Goal: Task Accomplishment & Management: Manage account settings

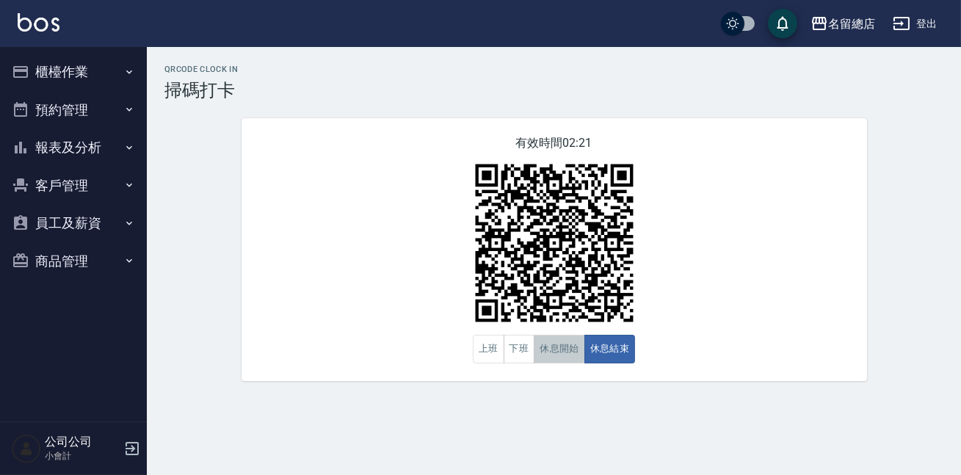
click at [549, 348] on button "休息開始" at bounding box center [559, 349] width 51 height 29
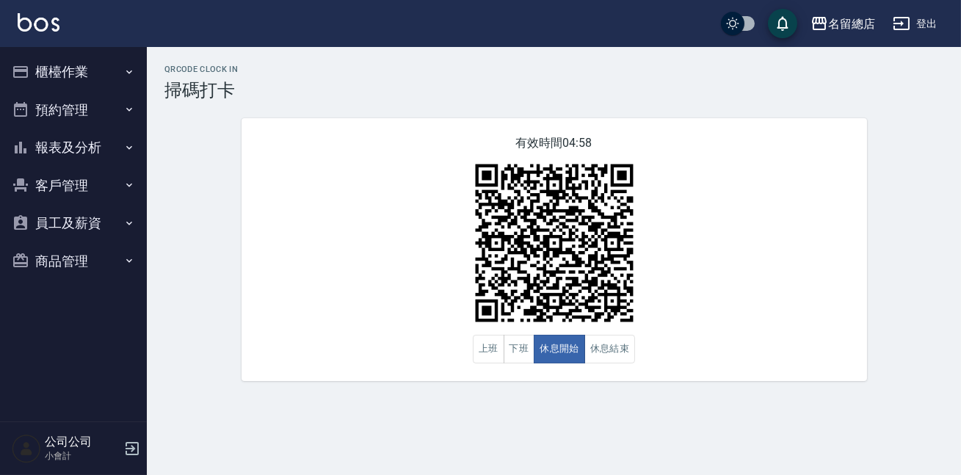
click at [806, 385] on div "QRcode Clock In 掃碼打卡 有效時間 04:58 上班 下班 休息開始 休息結束" at bounding box center [554, 223] width 814 height 352
click at [100, 251] on button "商品管理" at bounding box center [73, 261] width 135 height 38
click at [100, 73] on button "櫃檯作業" at bounding box center [73, 72] width 135 height 38
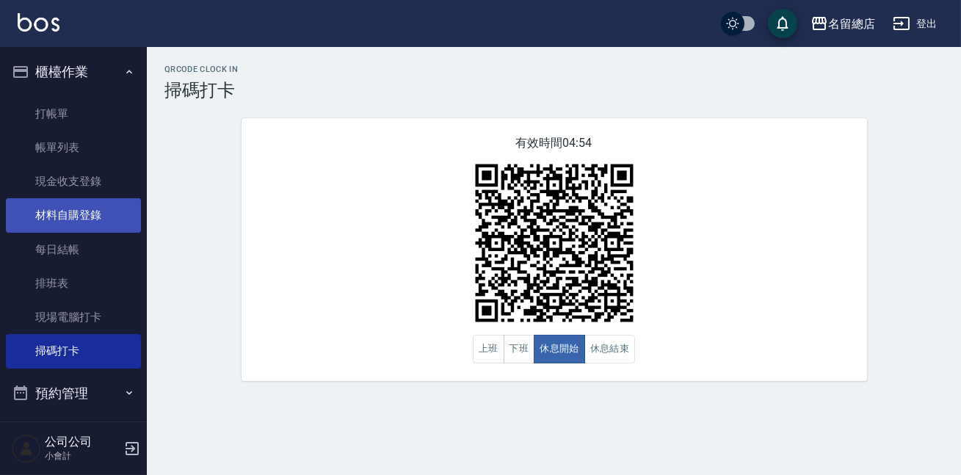
click at [98, 214] on link "材料自購登錄" at bounding box center [73, 215] width 135 height 34
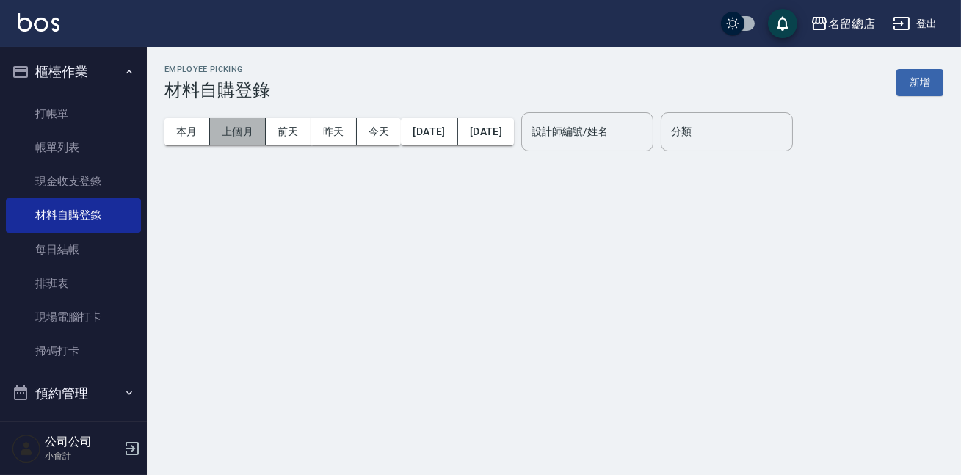
click at [234, 142] on button "上個月" at bounding box center [238, 131] width 56 height 27
click at [610, 134] on div "設計師編號/姓名 設計師編號/姓名" at bounding box center [587, 131] width 132 height 39
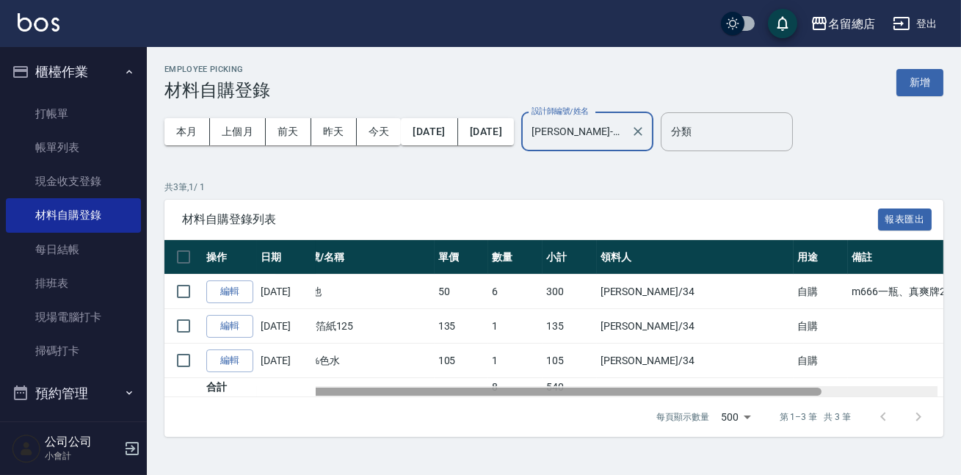
scroll to position [0, 30]
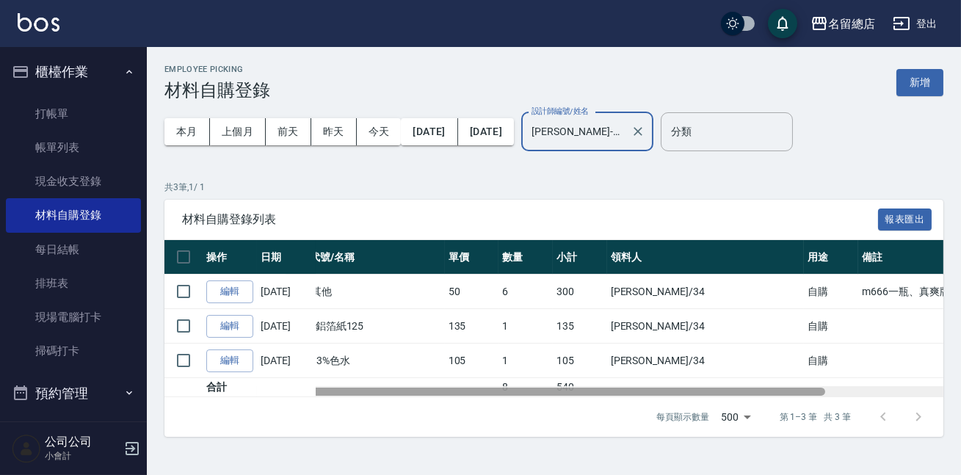
drag, startPoint x: 330, startPoint y: 389, endPoint x: 356, endPoint y: 385, distance: 26.1
click at [356, 386] on div at bounding box center [554, 391] width 779 height 11
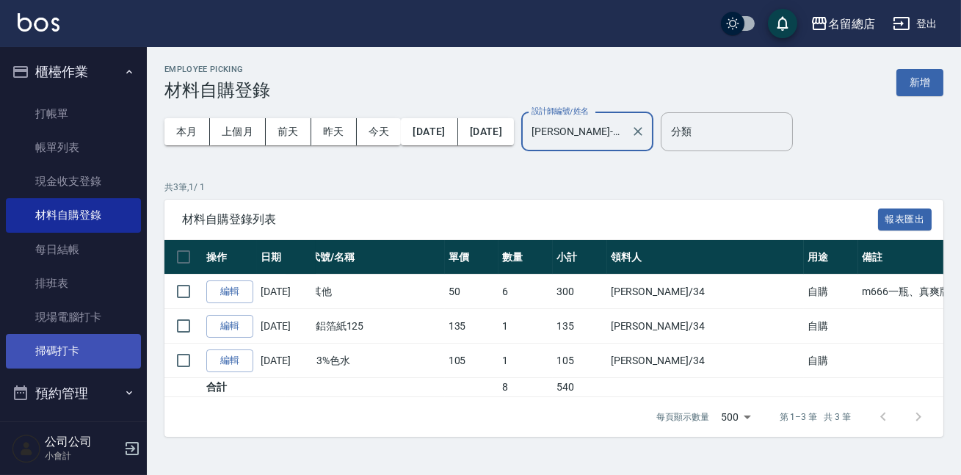
type input "黃楚云-34"
click at [104, 345] on link "掃碼打卡" at bounding box center [73, 351] width 135 height 34
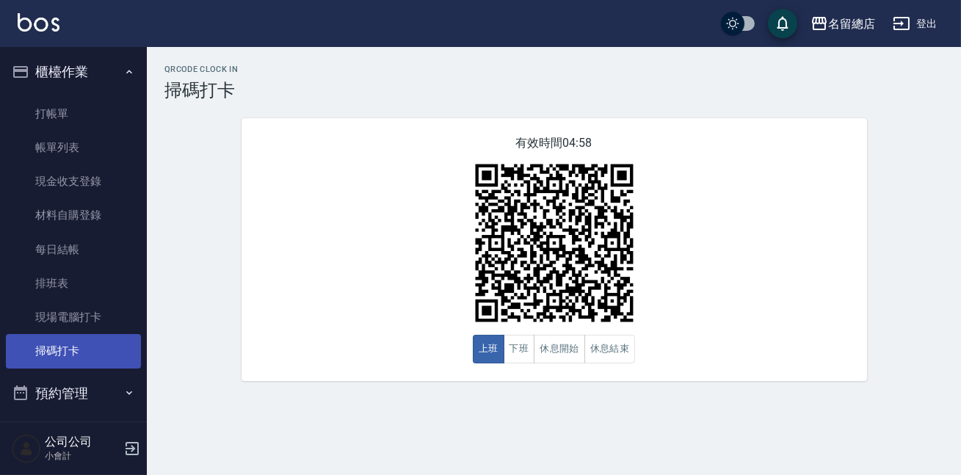
click at [105, 346] on link "掃碼打卡" at bounding box center [73, 351] width 135 height 34
click at [632, 349] on button "休息結束" at bounding box center [609, 349] width 51 height 29
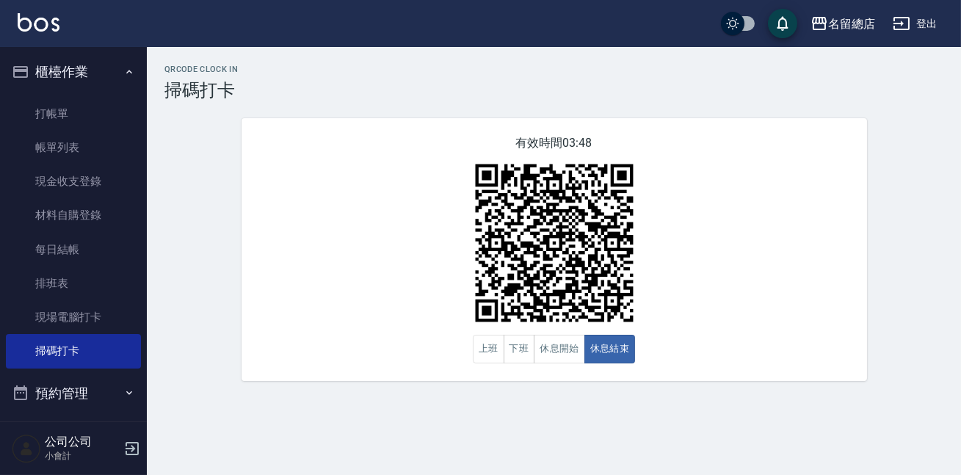
click at [844, 250] on div "有效時間 03:48 上班 下班 休息開始 休息結束" at bounding box center [555, 249] width 626 height 263
click at [567, 354] on button "休息開始" at bounding box center [559, 349] width 51 height 29
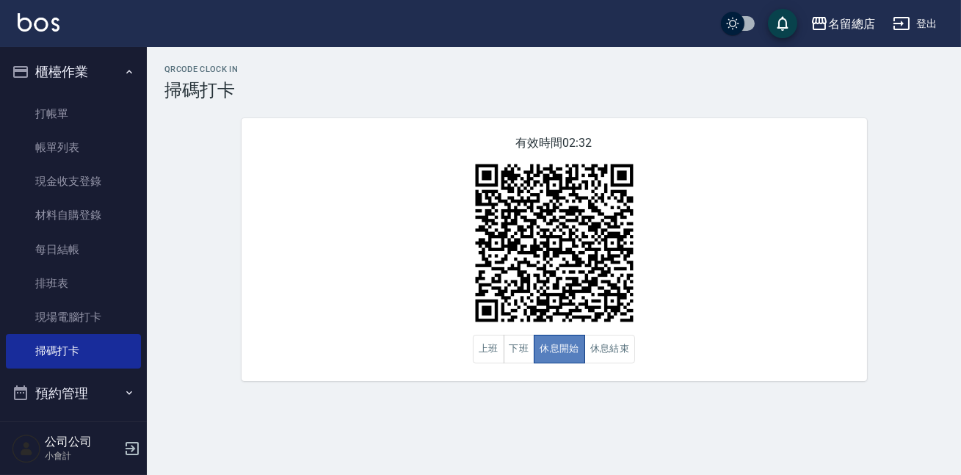
click at [565, 354] on button "休息開始" at bounding box center [559, 349] width 51 height 29
click at [168, 181] on div "QRcode Clock In 掃碼打卡 有效時間 02:31 上班 下班 休息開始 休息結束" at bounding box center [554, 223] width 814 height 316
click at [360, 215] on div "有效時間 02:31 上班 下班 休息開始 休息結束" at bounding box center [555, 249] width 626 height 263
click at [617, 343] on button "休息結束" at bounding box center [609, 349] width 51 height 29
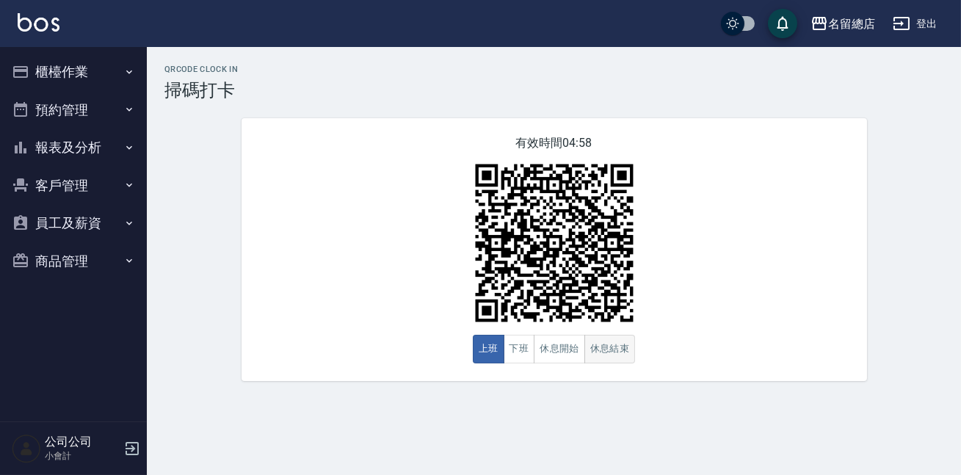
click at [596, 346] on button "休息結束" at bounding box center [609, 349] width 51 height 29
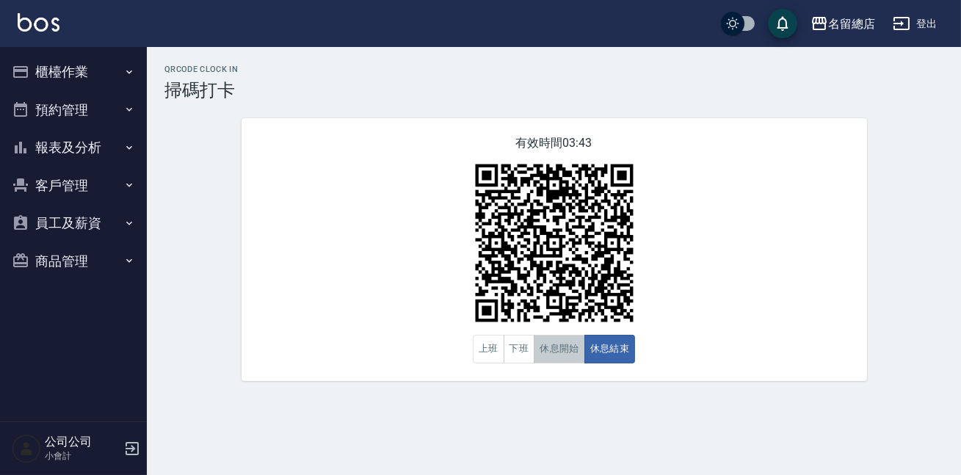
click at [568, 347] on button "休息開始" at bounding box center [559, 349] width 51 height 29
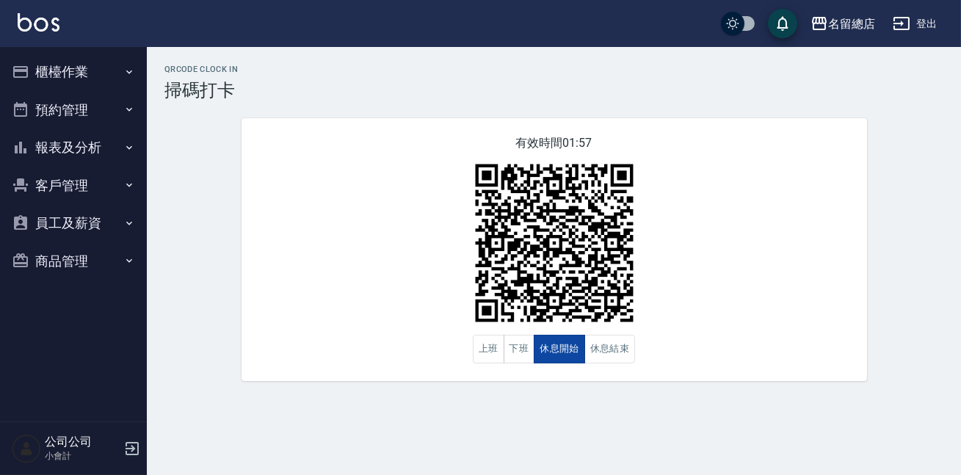
type button "BREAKSTART"
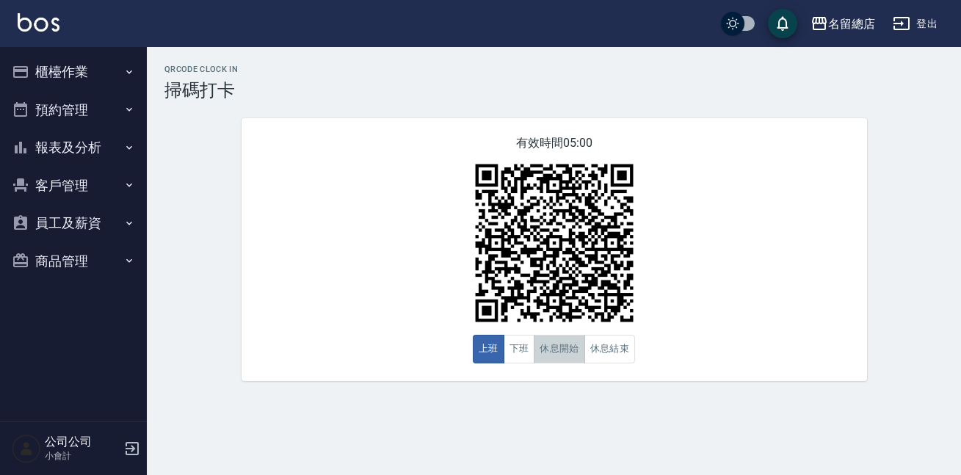
click at [568, 347] on button "休息開始" at bounding box center [559, 349] width 51 height 29
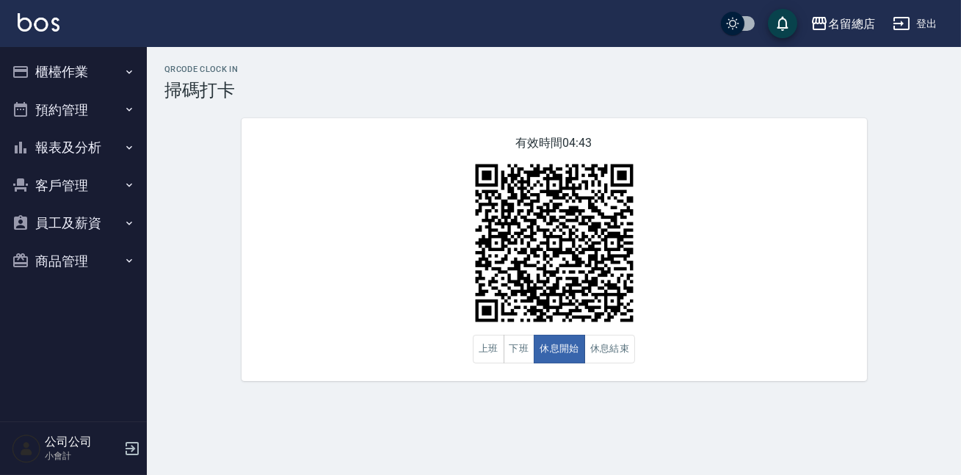
click at [568, 347] on button "休息開始" at bounding box center [559, 349] width 51 height 29
click at [87, 147] on button "報表及分析" at bounding box center [73, 148] width 135 height 38
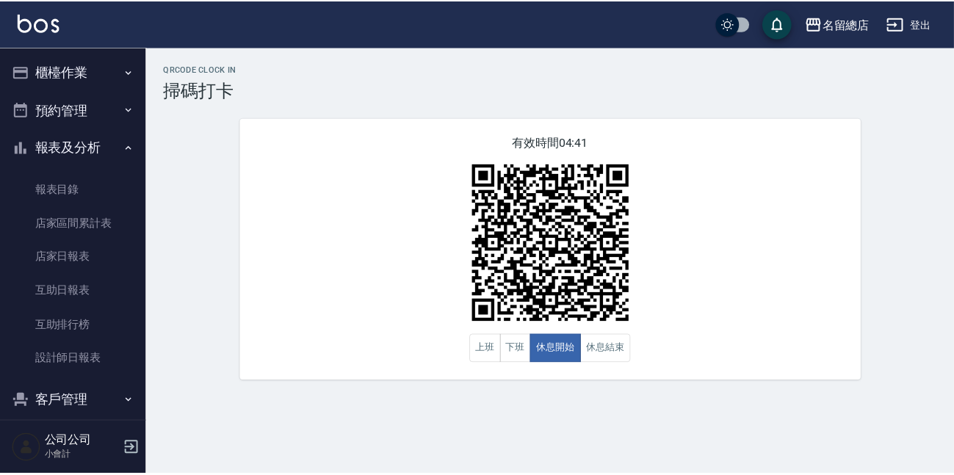
scroll to position [66, 0]
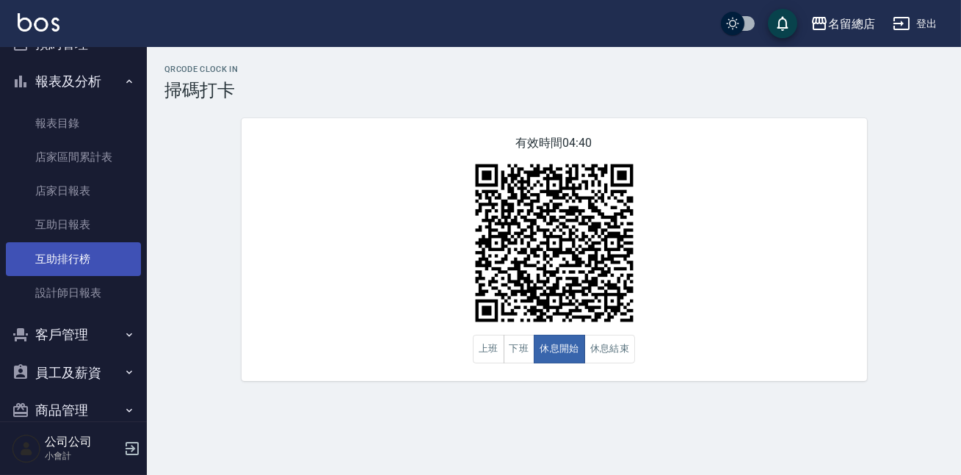
click at [106, 262] on link "互助排行榜" at bounding box center [73, 259] width 135 height 34
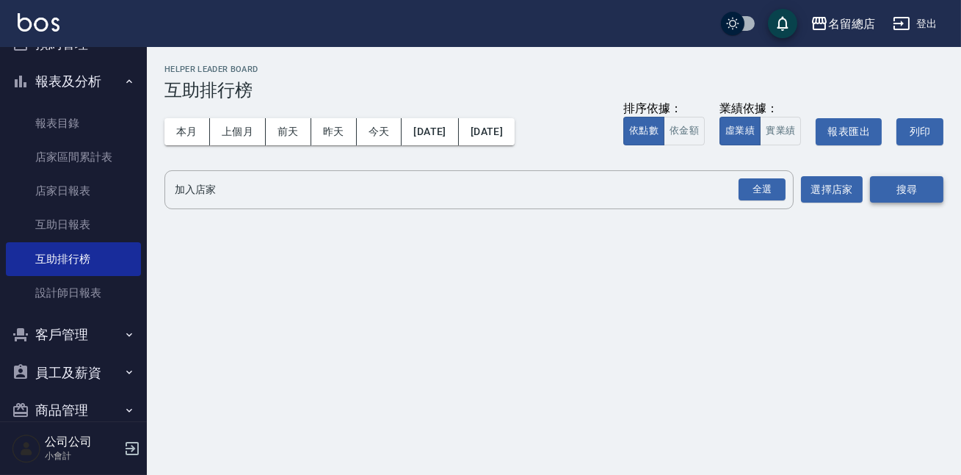
click at [919, 178] on button "搜尋" at bounding box center [906, 189] width 73 height 27
click at [768, 188] on div "全選" at bounding box center [762, 189] width 47 height 23
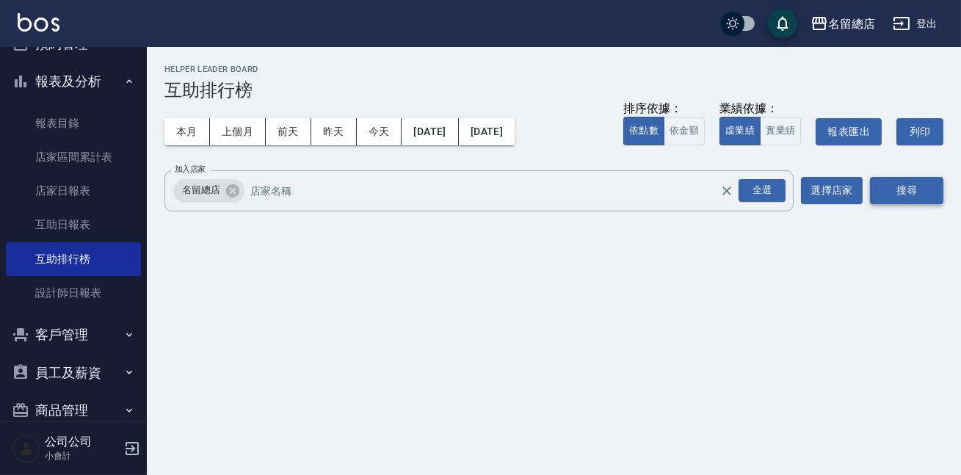
click at [902, 190] on button "搜尋" at bounding box center [906, 190] width 73 height 27
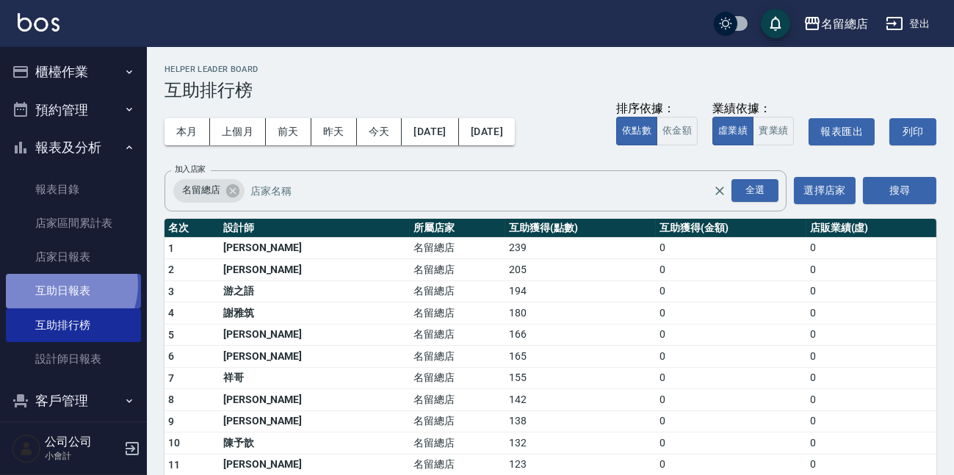
click at [61, 285] on link "互助日報表" at bounding box center [73, 291] width 135 height 34
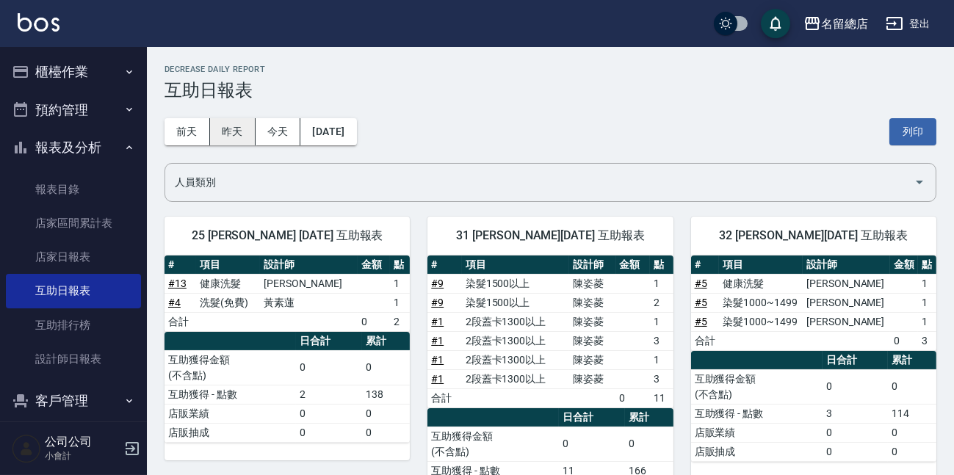
click at [225, 134] on button "昨天" at bounding box center [233, 131] width 46 height 27
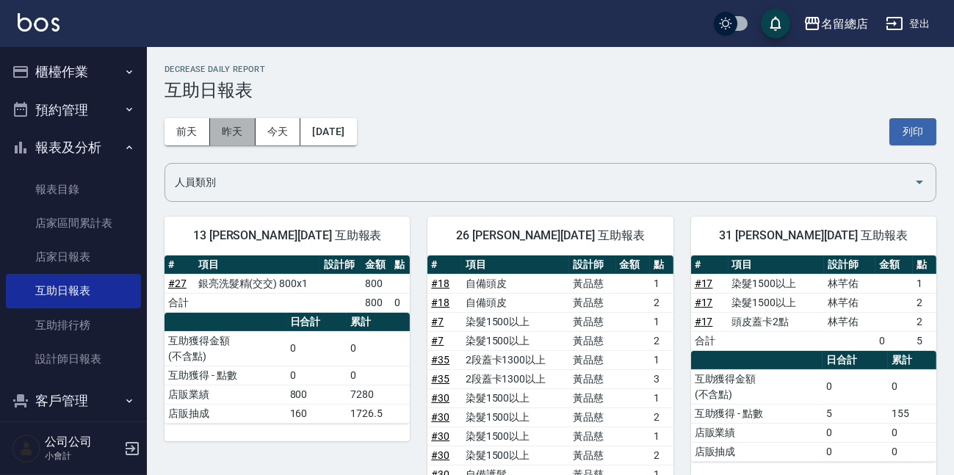
click at [239, 136] on button "昨天" at bounding box center [233, 131] width 46 height 27
click at [279, 128] on button "今天" at bounding box center [279, 131] width 46 height 27
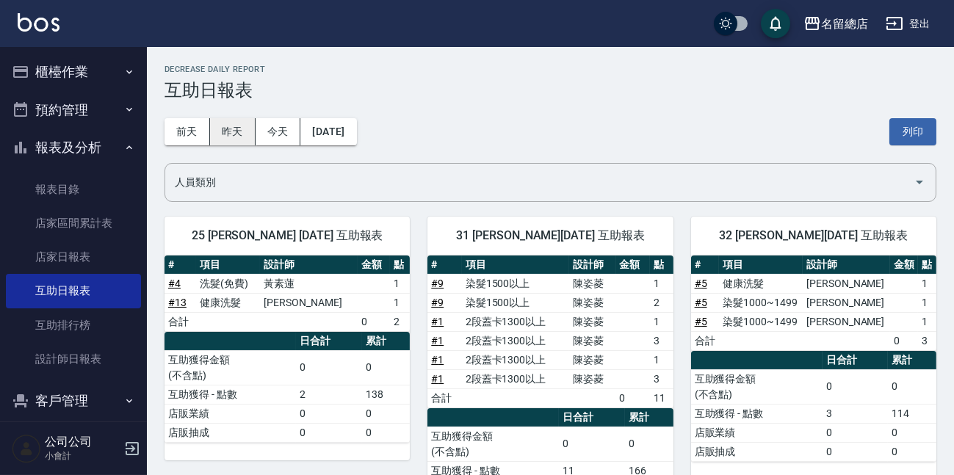
click at [242, 134] on button "昨天" at bounding box center [233, 131] width 46 height 27
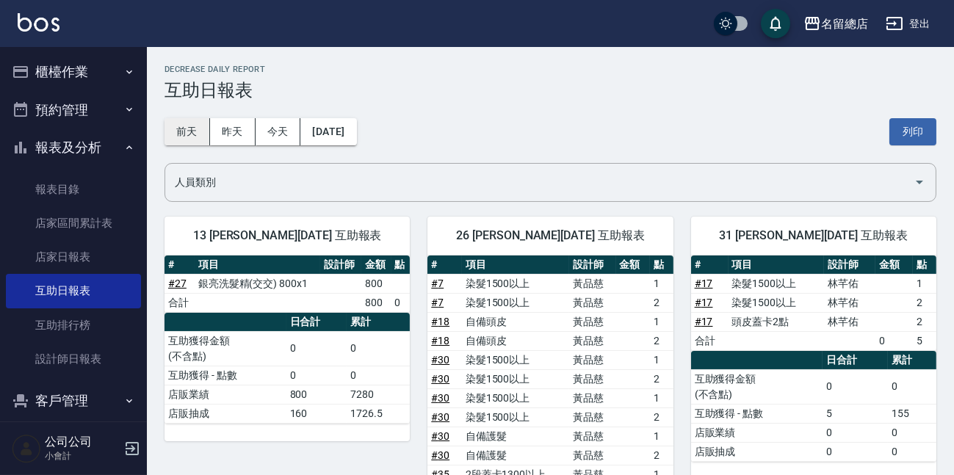
click at [189, 128] on button "前天" at bounding box center [187, 131] width 46 height 27
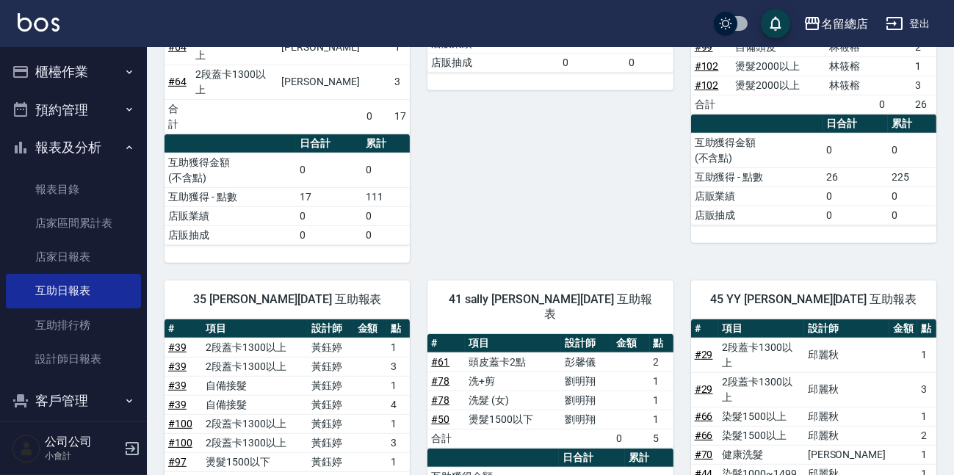
scroll to position [1469, 0]
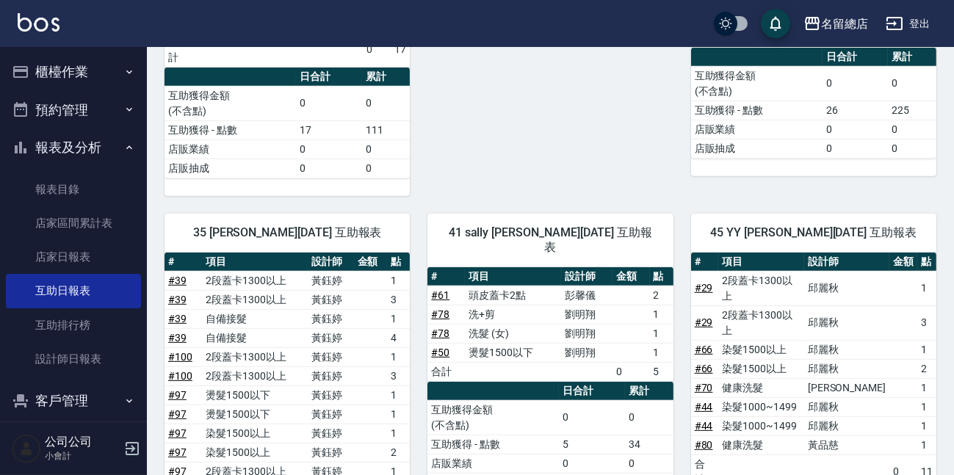
drag, startPoint x: 93, startPoint y: 155, endPoint x: 84, endPoint y: 127, distance: 29.3
click at [92, 154] on button "報表及分析" at bounding box center [73, 148] width 135 height 38
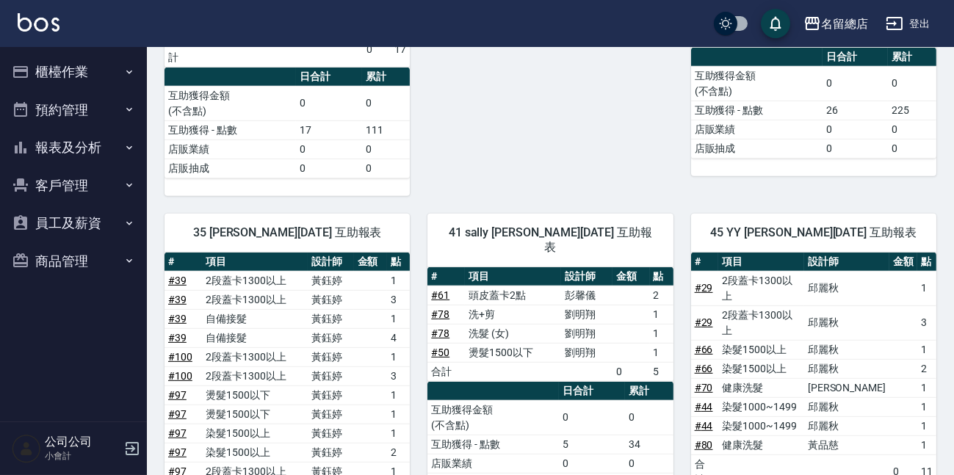
click at [107, 76] on button "櫃檯作業" at bounding box center [73, 72] width 135 height 38
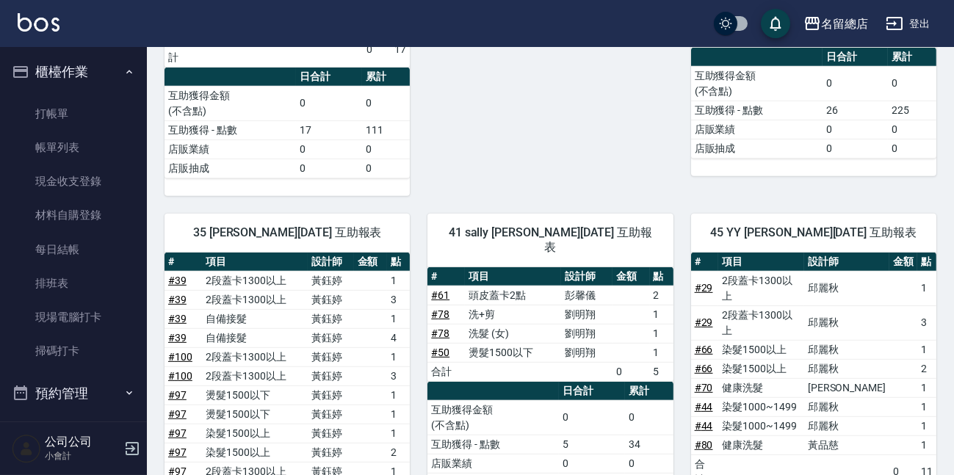
scroll to position [1402, 0]
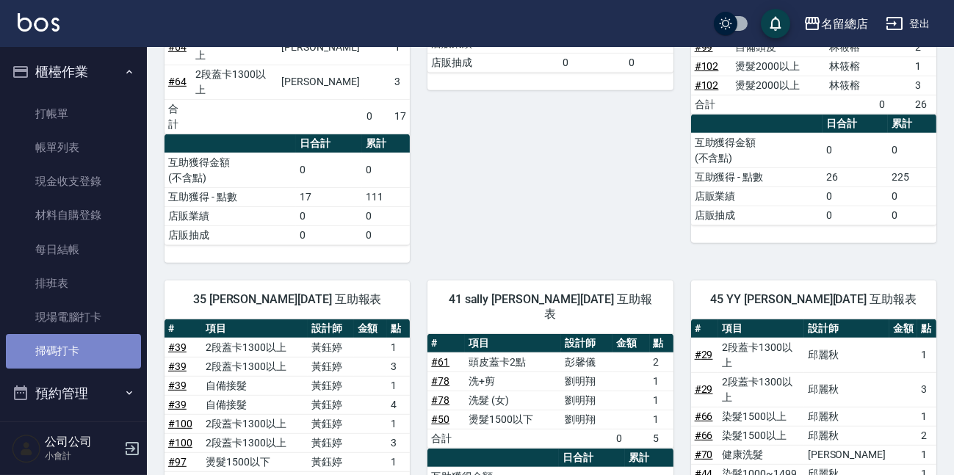
click at [108, 339] on link "掃碼打卡" at bounding box center [73, 351] width 135 height 34
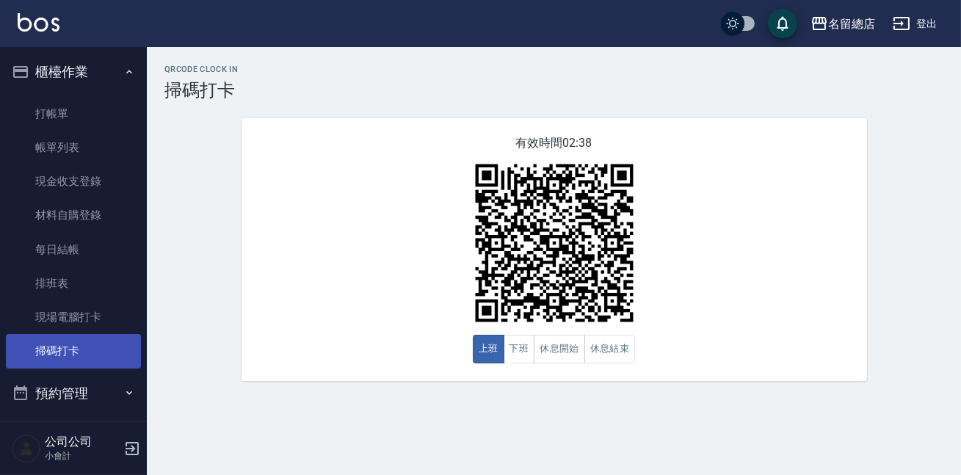
click at [108, 339] on link "掃碼打卡" at bounding box center [73, 351] width 135 height 34
click at [620, 350] on button "休息結束" at bounding box center [609, 349] width 51 height 29
